Goal: Find specific page/section: Find specific page/section

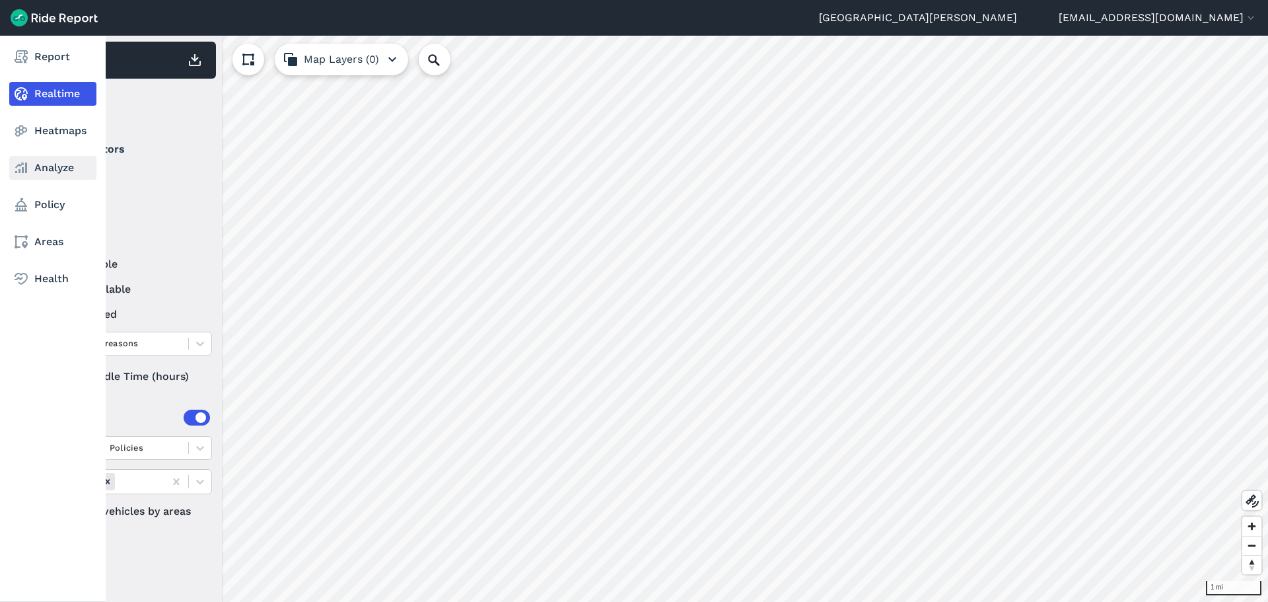
click at [56, 166] on link "Analyze" at bounding box center [52, 168] width 87 height 24
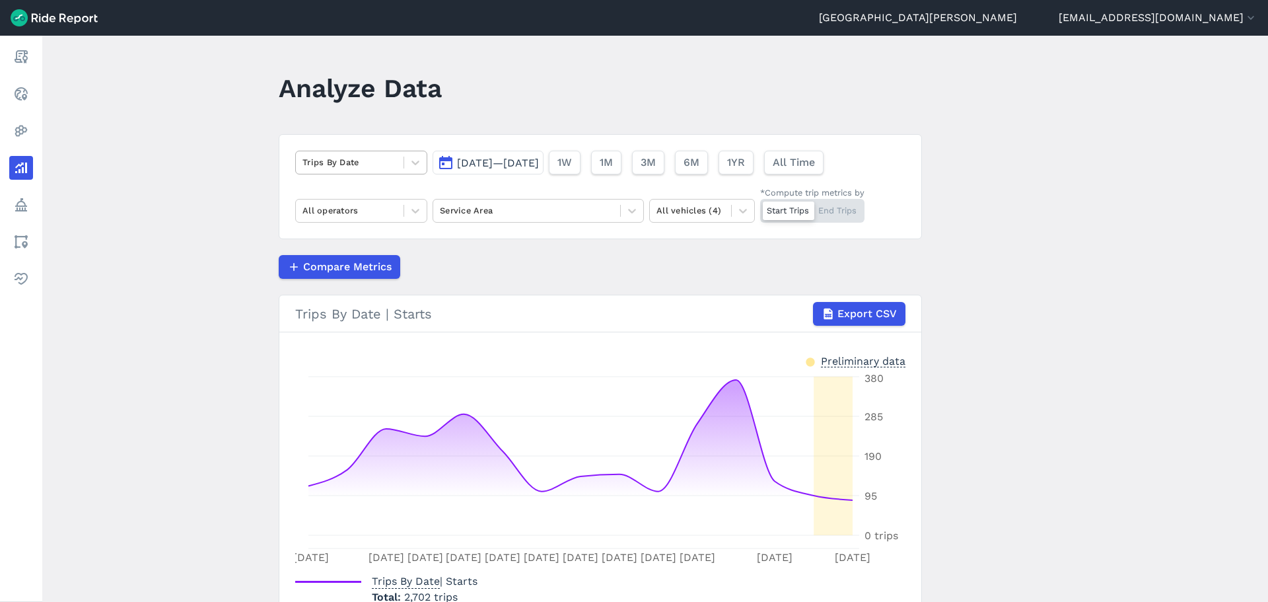
click at [356, 159] on div at bounding box center [350, 162] width 94 height 15
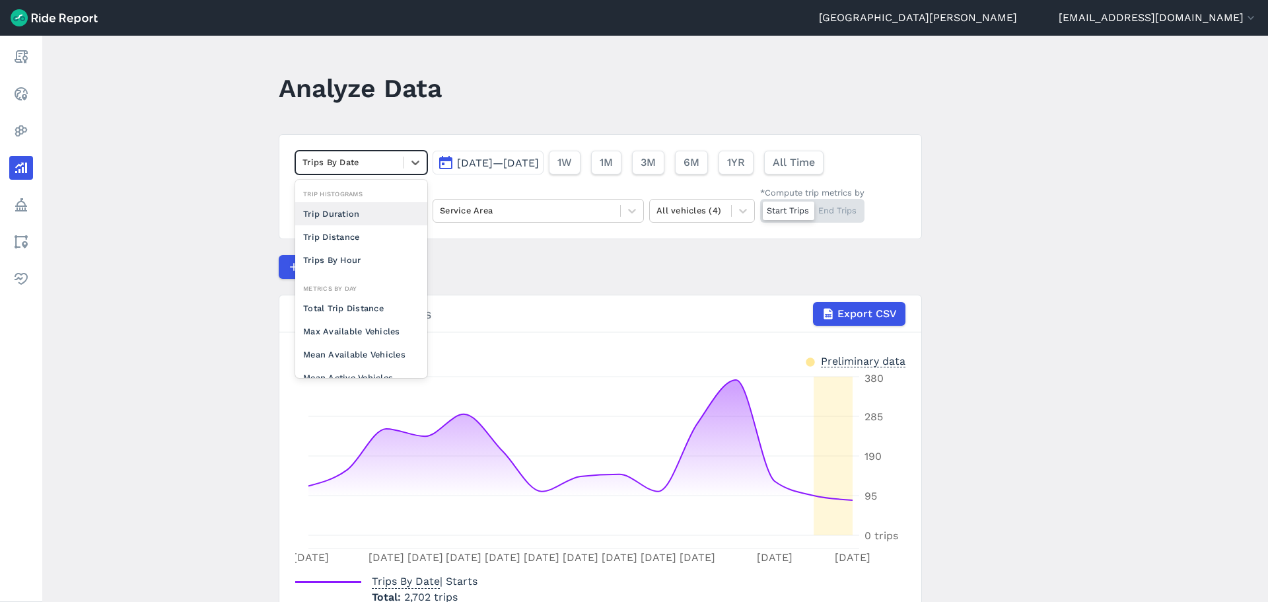
click at [356, 160] on div at bounding box center [350, 162] width 94 height 15
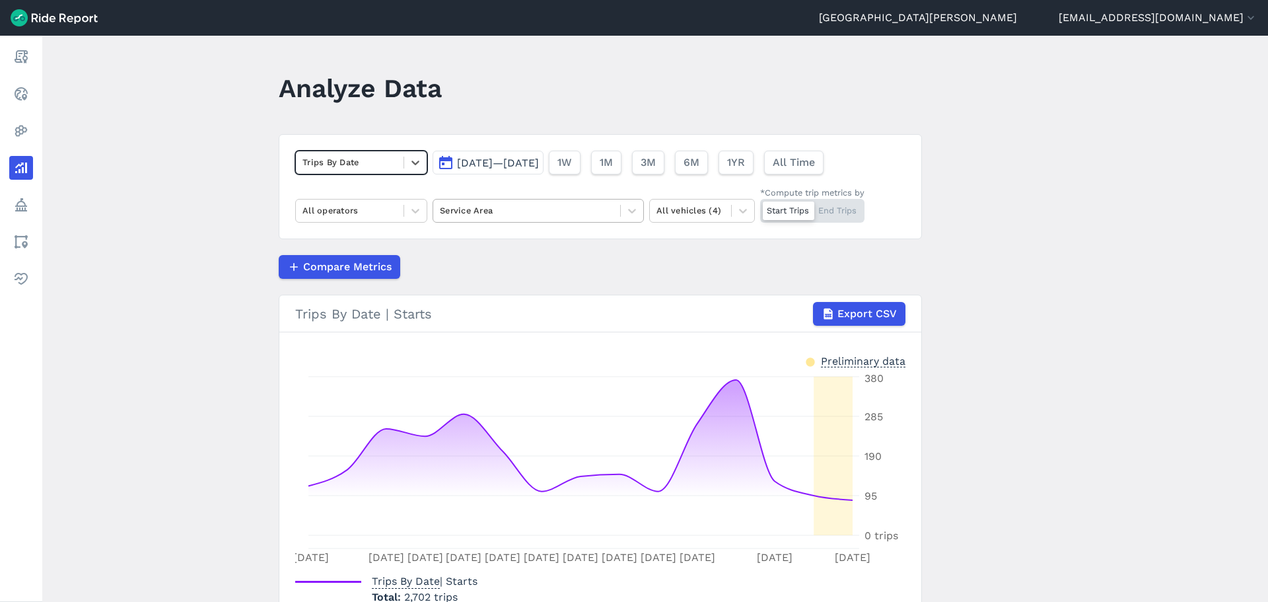
click at [538, 207] on div at bounding box center [527, 210] width 174 height 15
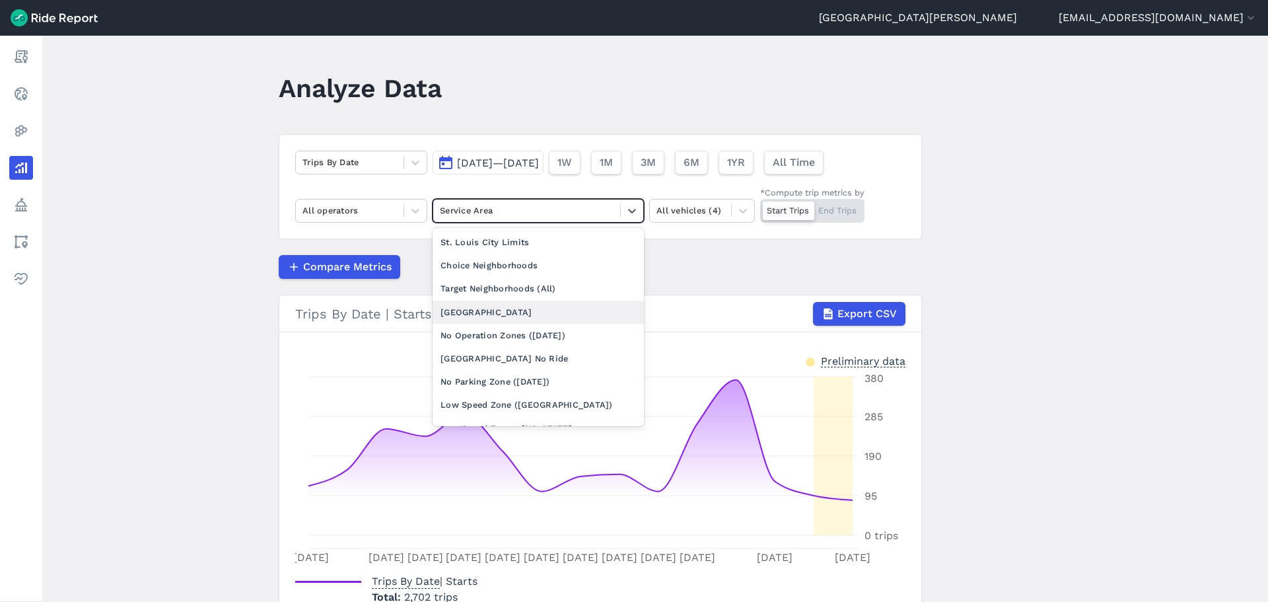
click at [509, 306] on div "[GEOGRAPHIC_DATA]" at bounding box center [538, 312] width 211 height 23
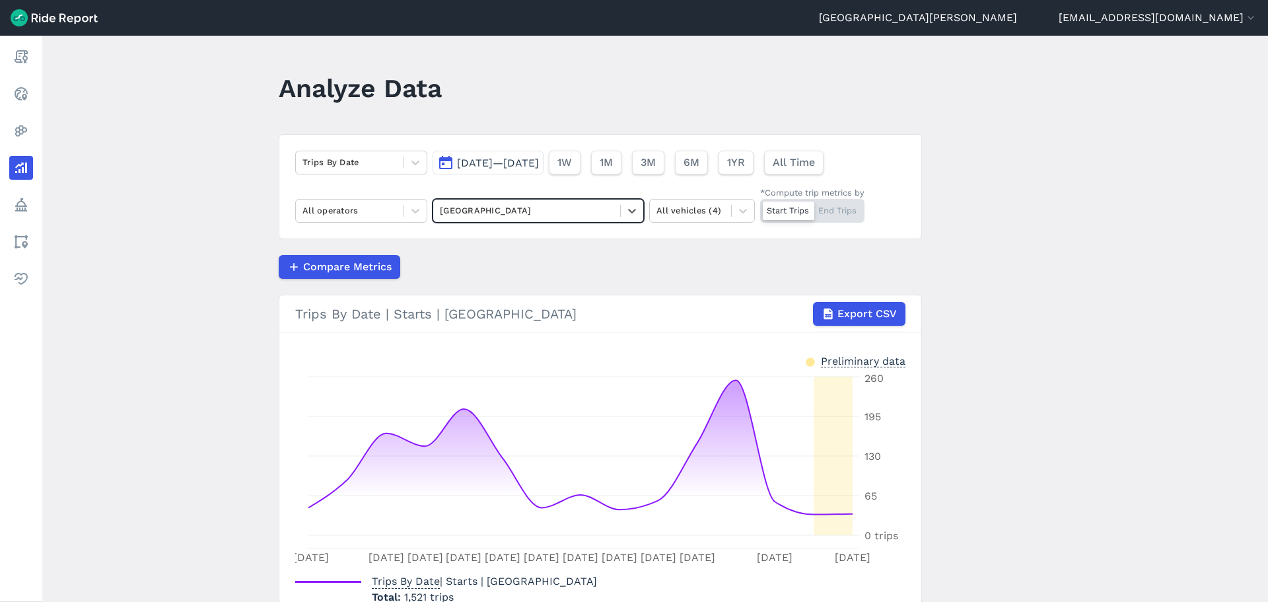
click at [553, 209] on div at bounding box center [527, 210] width 174 height 15
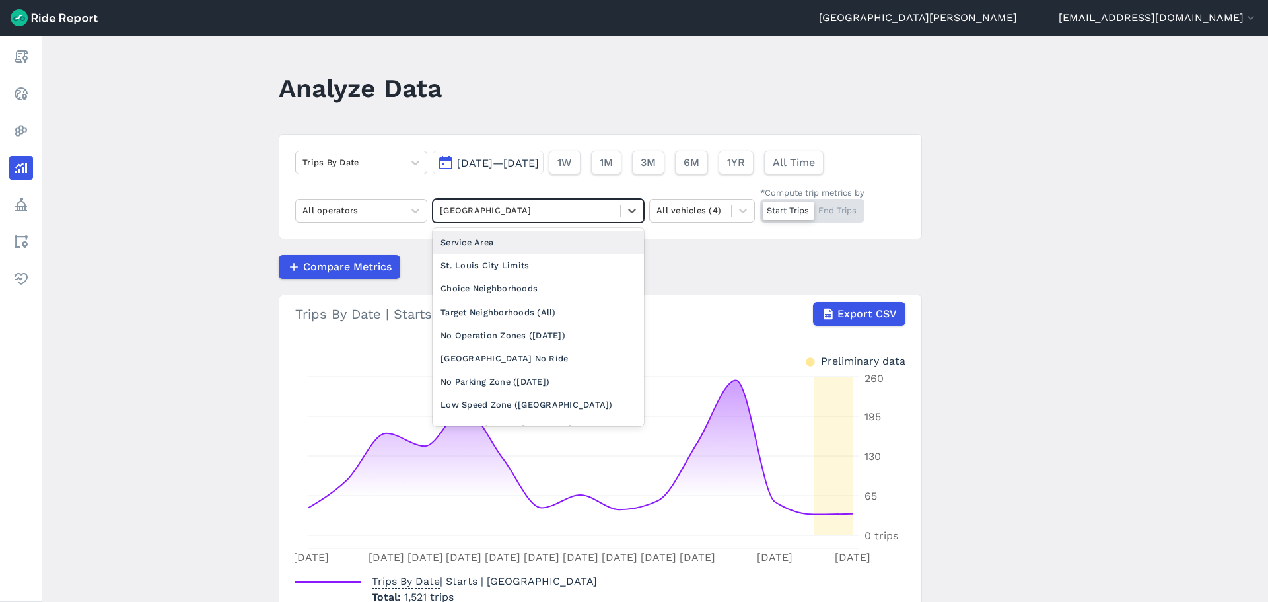
click at [513, 240] on div "Service Area" at bounding box center [538, 242] width 211 height 23
